Goal: Share content

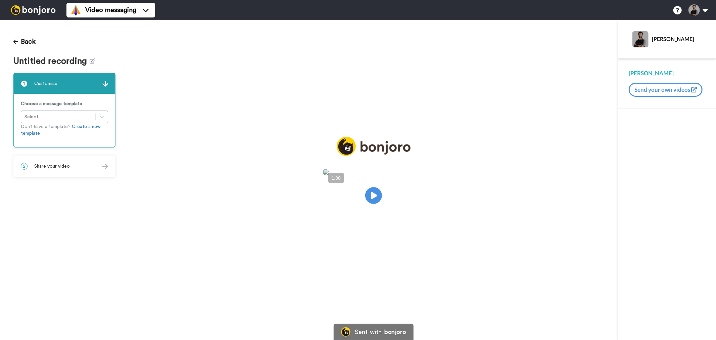
click at [85, 165] on div "2 Share your video" at bounding box center [64, 166] width 101 height 20
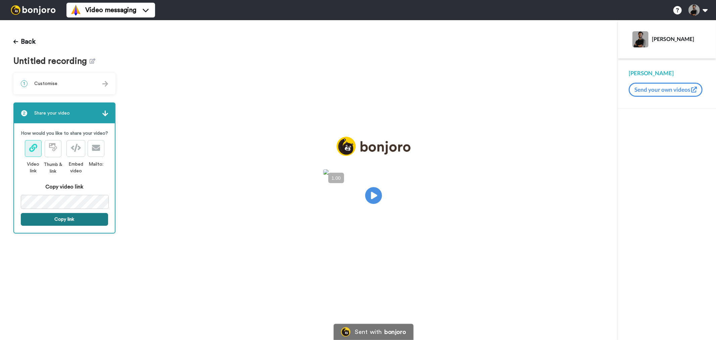
click at [64, 220] on button "Copy link" at bounding box center [64, 219] width 87 height 13
